Goal: Information Seeking & Learning: Understand process/instructions

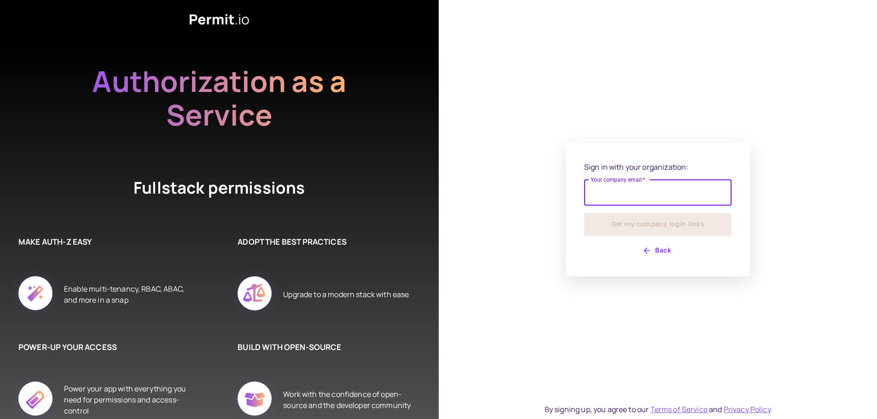
click at [628, 195] on input "Your company email   *" at bounding box center [657, 193] width 147 height 26
type input "**********"
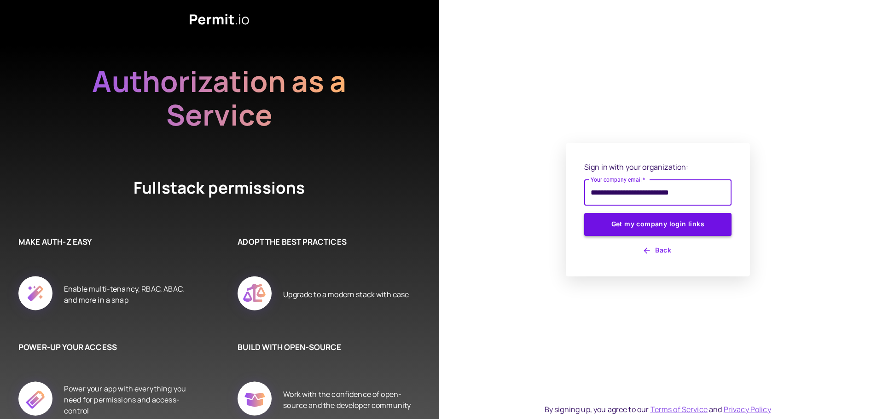
click at [621, 224] on button "Get my company login links" at bounding box center [657, 224] width 147 height 23
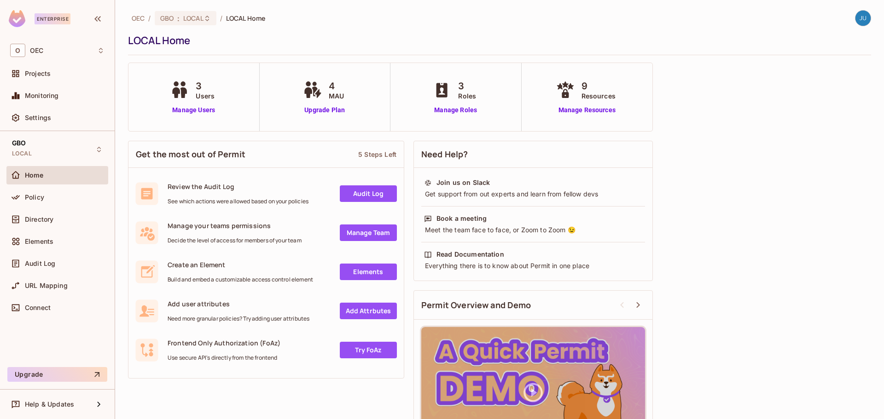
click at [43, 173] on span "Home" at bounding box center [34, 175] width 19 height 7
click at [202, 110] on link "Manage Users" at bounding box center [193, 110] width 51 height 10
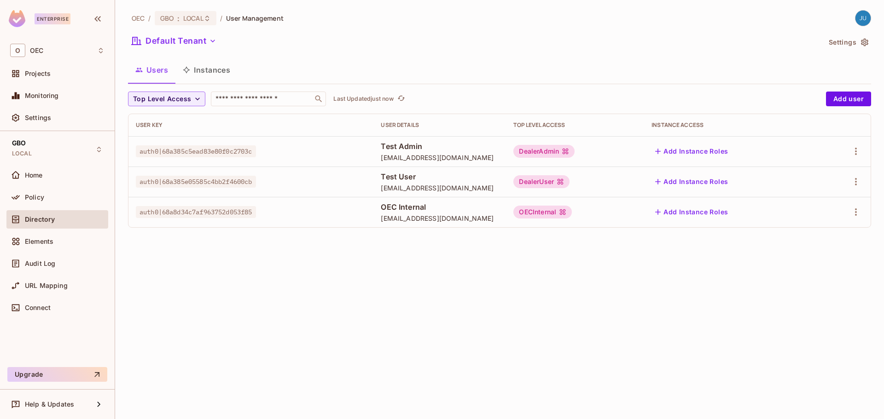
click at [55, 211] on div "Directory" at bounding box center [57, 219] width 102 height 18
click at [56, 201] on div "Policy" at bounding box center [65, 197] width 80 height 7
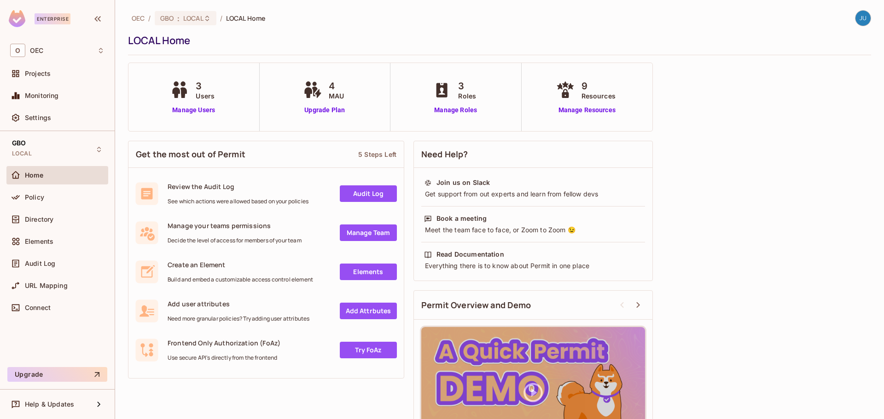
click at [36, 174] on span "Home" at bounding box center [34, 175] width 19 height 7
click at [39, 73] on span "Projects" at bounding box center [38, 73] width 26 height 7
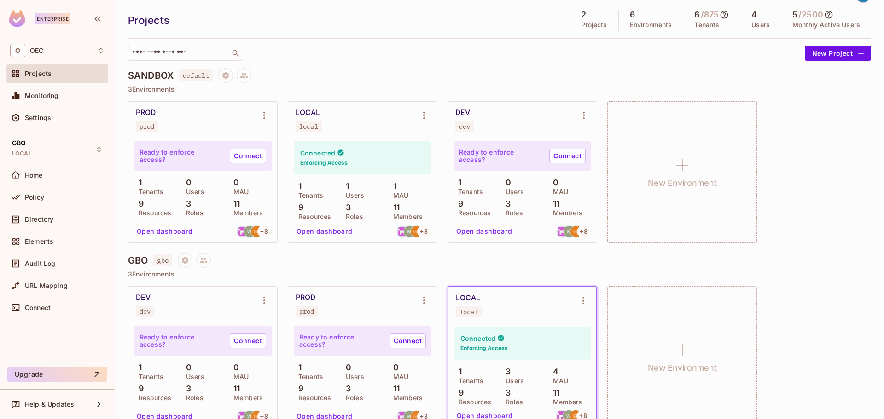
scroll to position [42, 0]
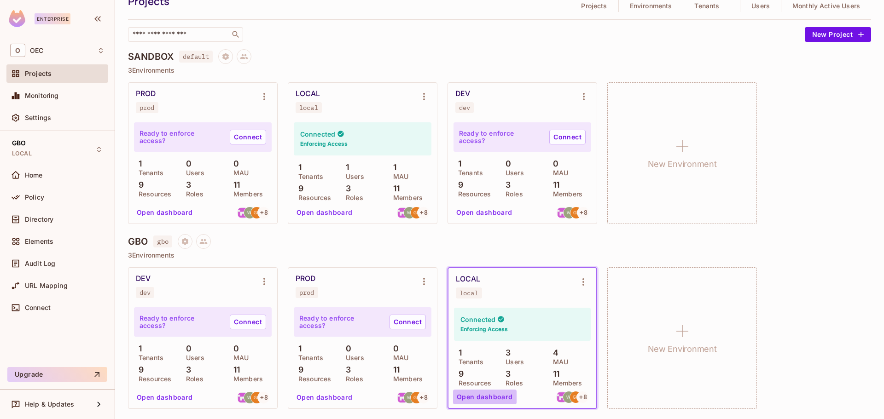
click at [497, 397] on button "Open dashboard" at bounding box center [485, 397] width 64 height 15
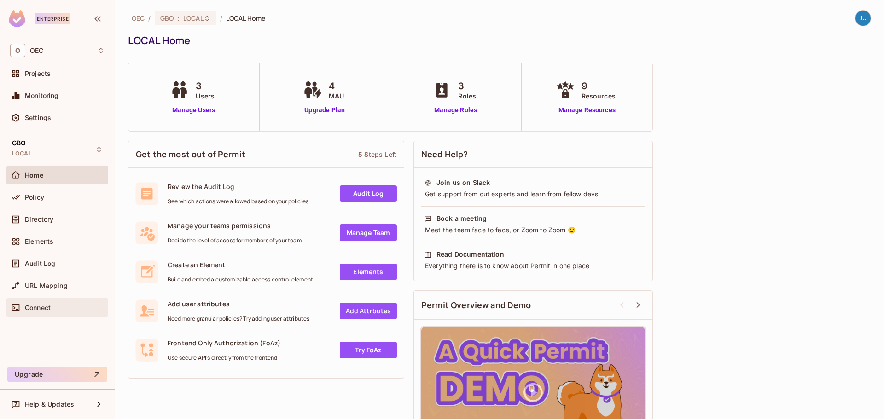
click at [55, 308] on div "Connect" at bounding box center [65, 307] width 80 height 7
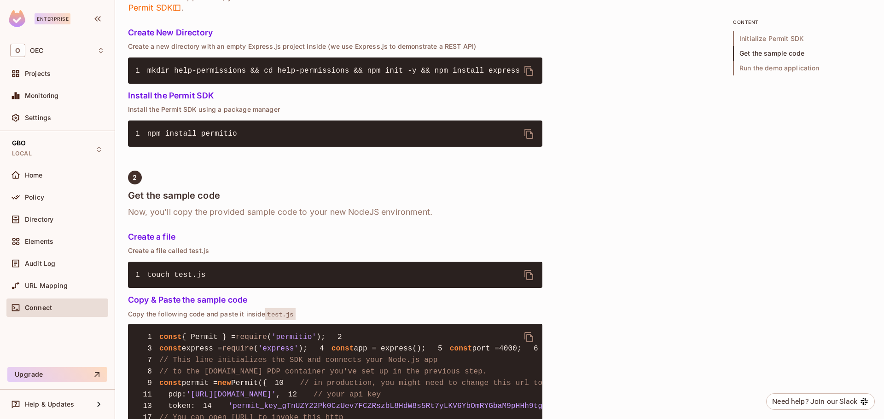
scroll to position [368, 0]
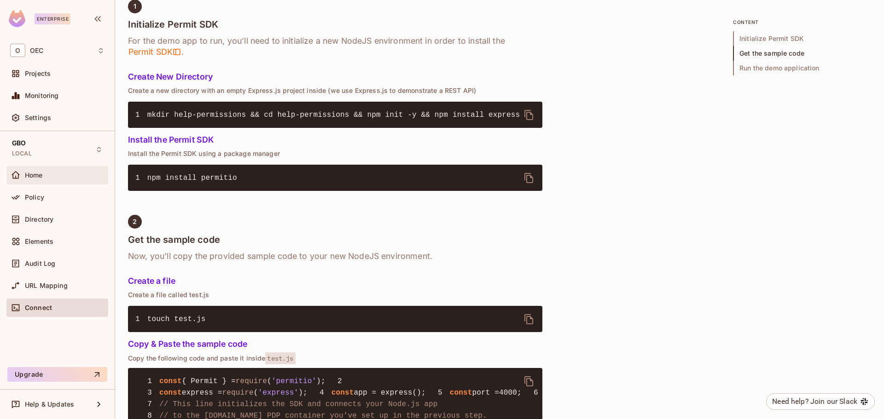
click at [60, 178] on div "Home" at bounding box center [65, 175] width 80 height 7
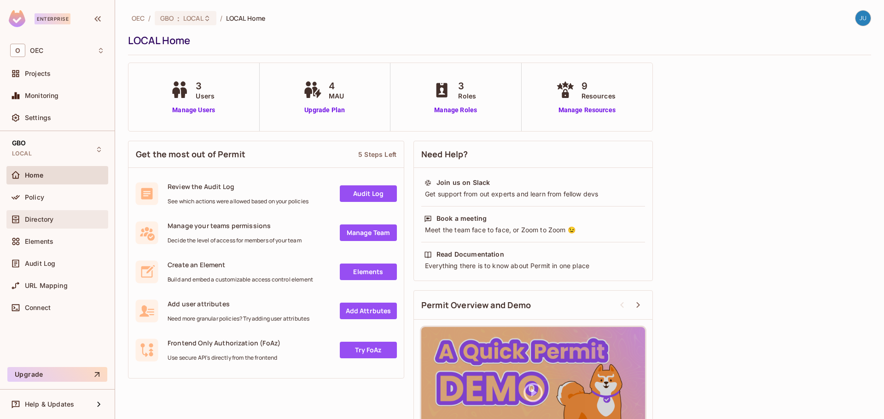
click at [54, 213] on div "Directory" at bounding box center [57, 219] width 102 height 18
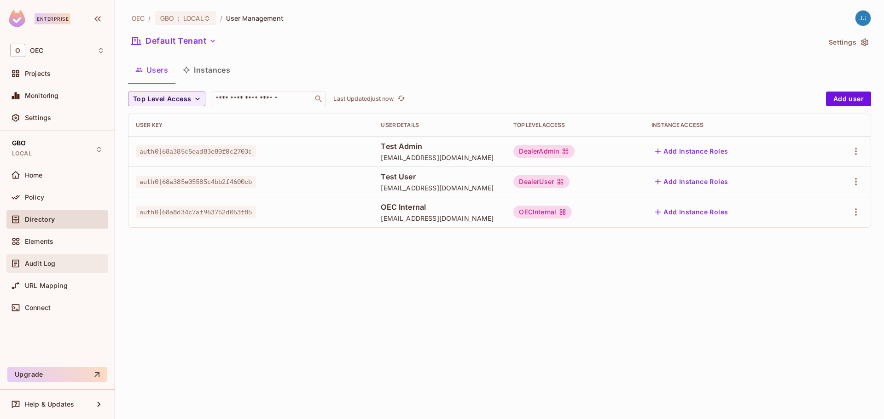
click at [35, 264] on span "Audit Log" at bounding box center [40, 263] width 30 height 7
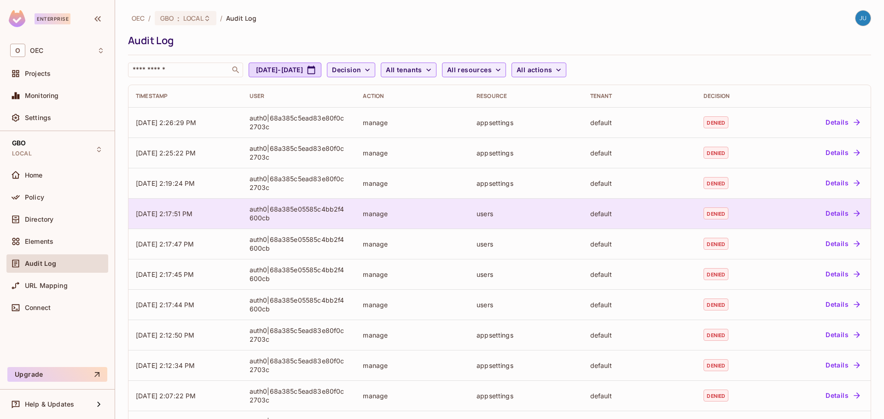
click at [400, 208] on td "manage" at bounding box center [412, 213] width 114 height 30
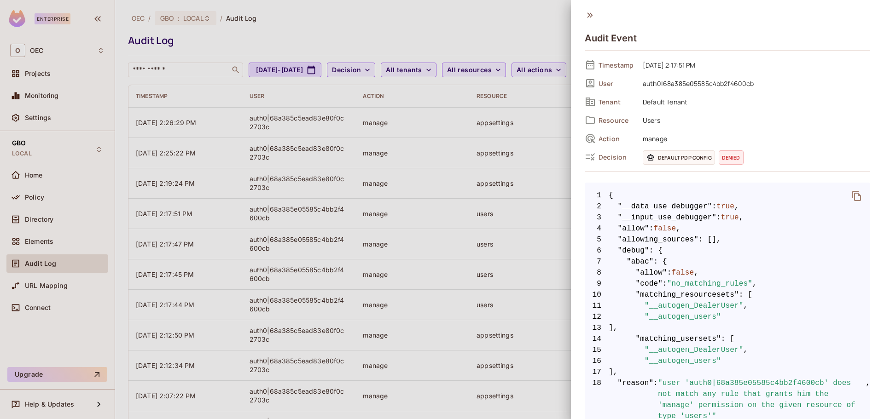
click at [593, 17] on icon at bounding box center [590, 15] width 10 height 10
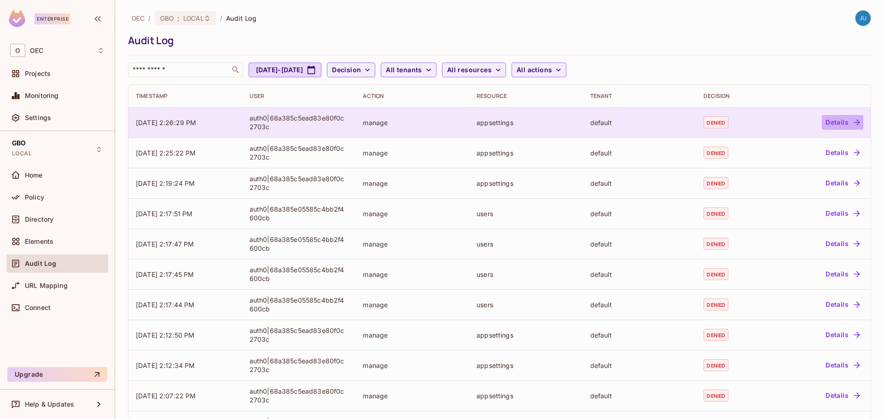
click at [825, 122] on button "Details" at bounding box center [842, 122] width 41 height 15
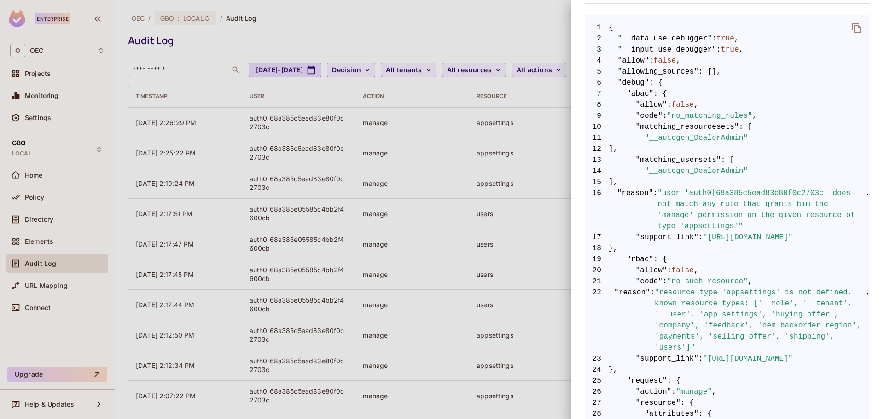
scroll to position [184, 0]
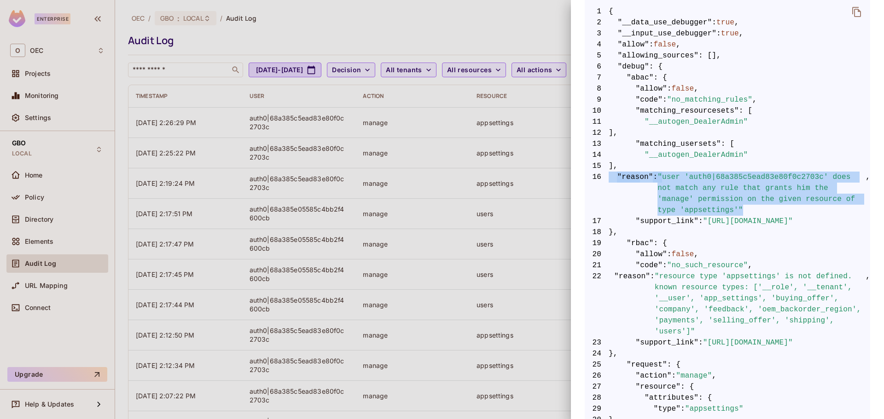
drag, startPoint x: 721, startPoint y: 211, endPoint x: 587, endPoint y: 192, distance: 135.8
click at [587, 192] on span "16 "reason" : "user 'auth0|68a385c5ead83e80f0c2703c' does not match any rule th…" at bounding box center [727, 194] width 285 height 44
copy span ""reason" : "user 'auth0|68a385c5ead83e80f0c2703c' does not match any rule that …"
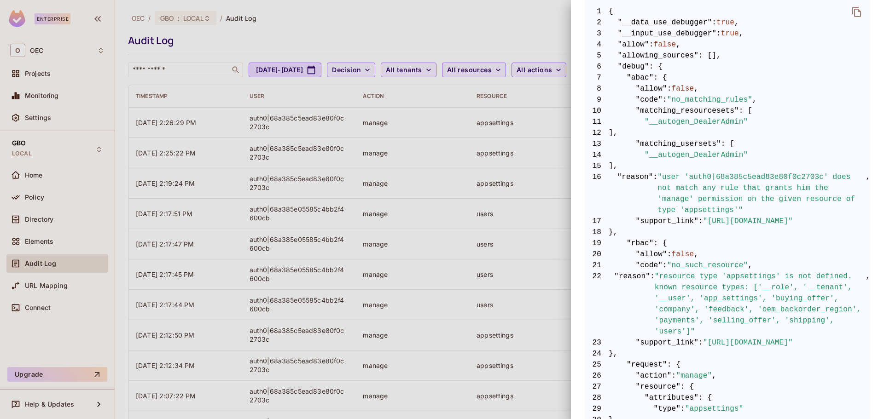
click at [809, 301] on span ""resource type 'appsettings' is not defined. known resource types: ['__role', '…" at bounding box center [760, 304] width 211 height 66
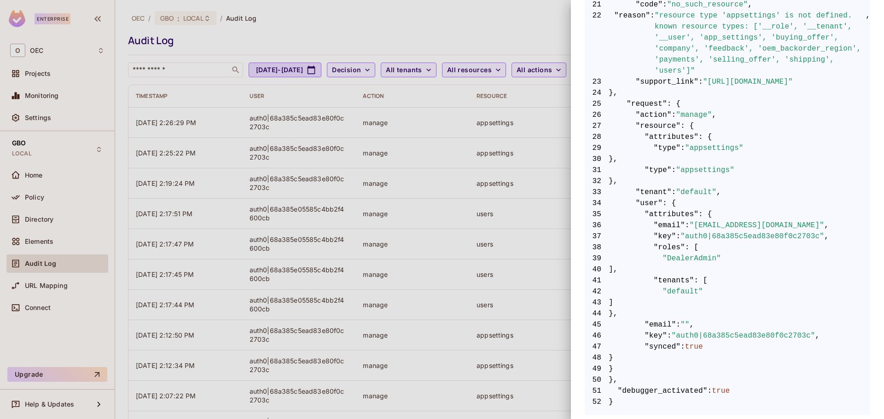
scroll to position [169, 0]
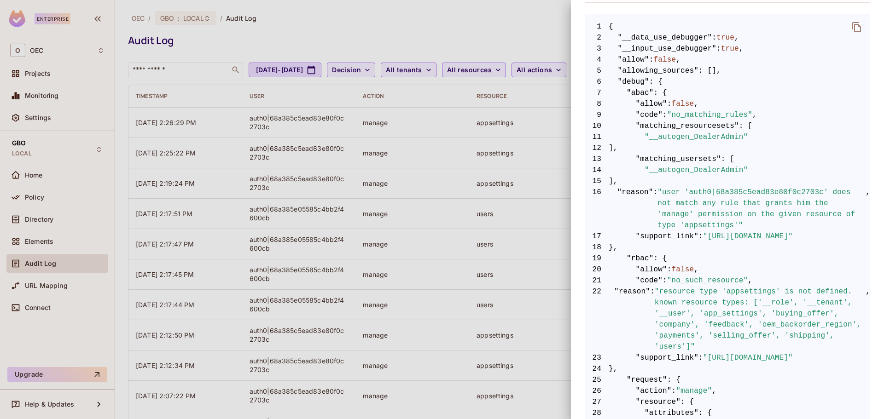
click at [734, 242] on span ""https://docs.permit.io/errors/no_matching_rules"" at bounding box center [748, 236] width 90 height 11
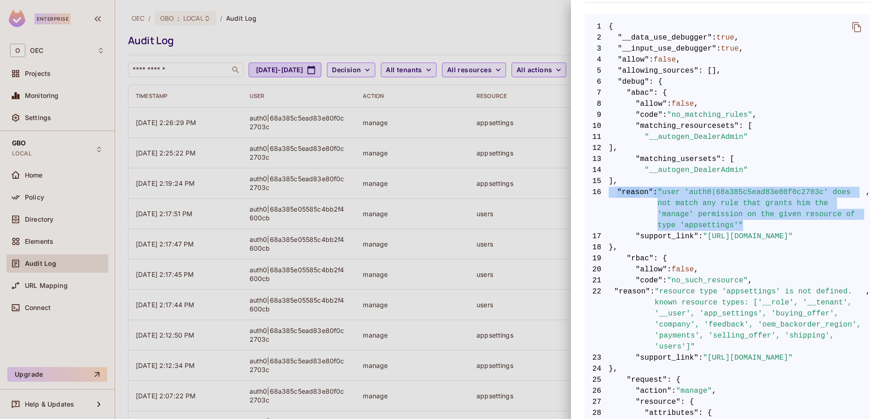
drag, startPoint x: 718, startPoint y: 222, endPoint x: 581, endPoint y: 196, distance: 139.2
click at [581, 196] on div "Audit Event Timestamp 09/23/2025 2:26:29 PM User auth0|68a385c5ead83e80f0c2703c…" at bounding box center [727, 209] width 313 height 419
copy span ""reason" : "user 'auth0|68a385c5ead83e80f0c2703c' does not match any rule that …"
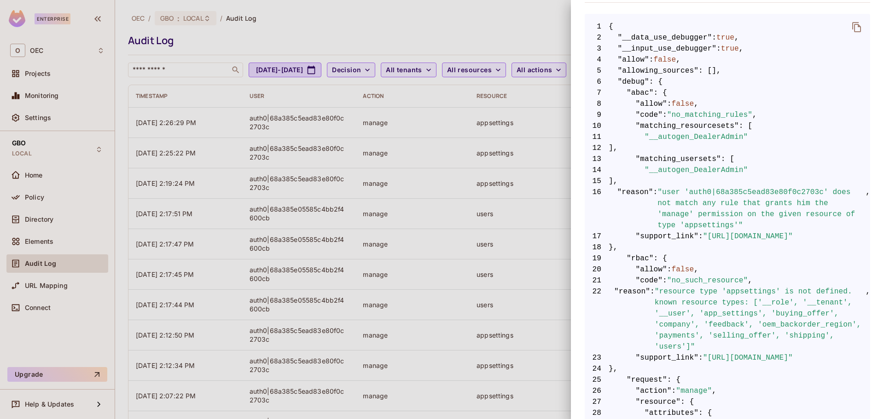
click at [328, 207] on div at bounding box center [442, 209] width 884 height 419
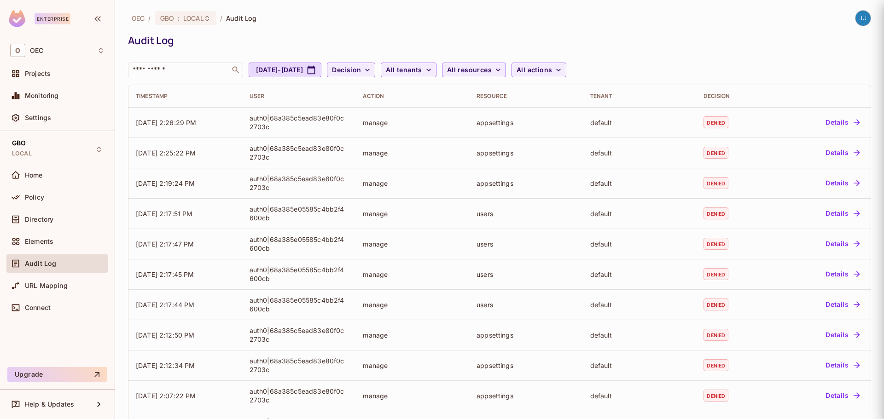
scroll to position [0, 0]
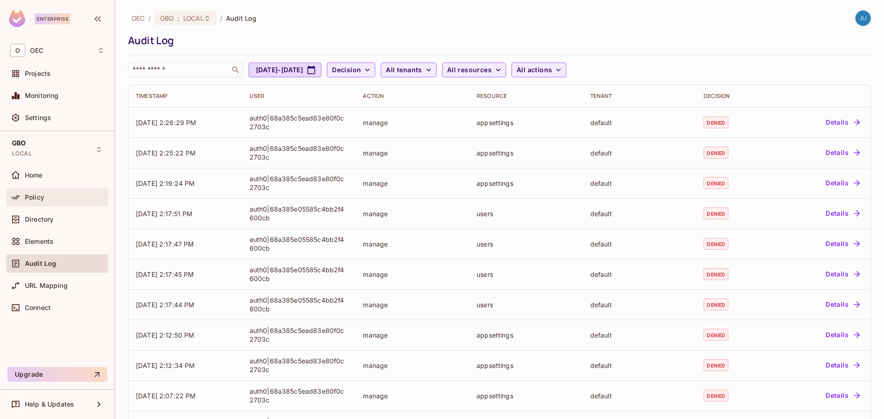
click at [63, 192] on div "Policy" at bounding box center [57, 197] width 94 height 11
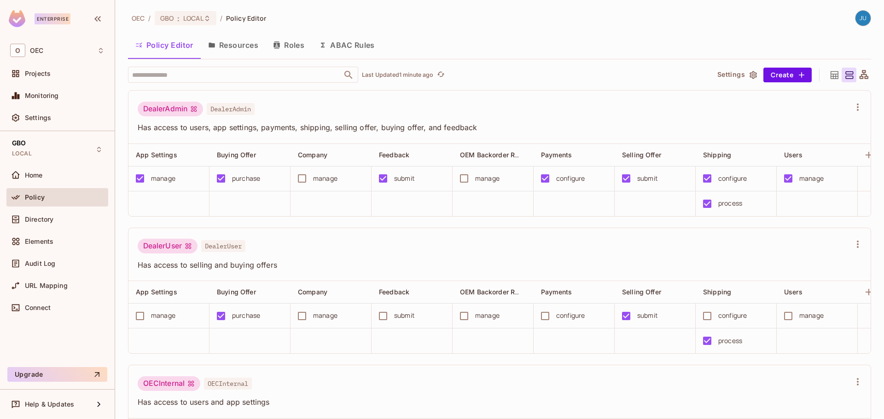
click at [245, 50] on button "Resources" at bounding box center [233, 45] width 65 height 23
